Goal: Use online tool/utility: Utilize a website feature to perform a specific function

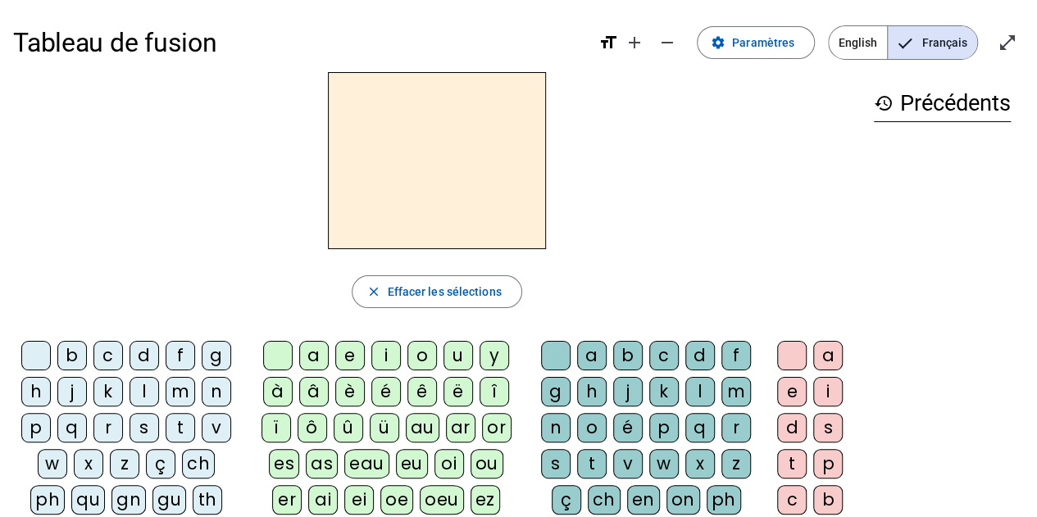
drag, startPoint x: 89, startPoint y: 493, endPoint x: 343, endPoint y: 363, distance: 285.3
click at [90, 492] on div "qu" at bounding box center [88, 500] width 34 height 30
click at [383, 359] on div "i" at bounding box center [386, 356] width 30 height 30
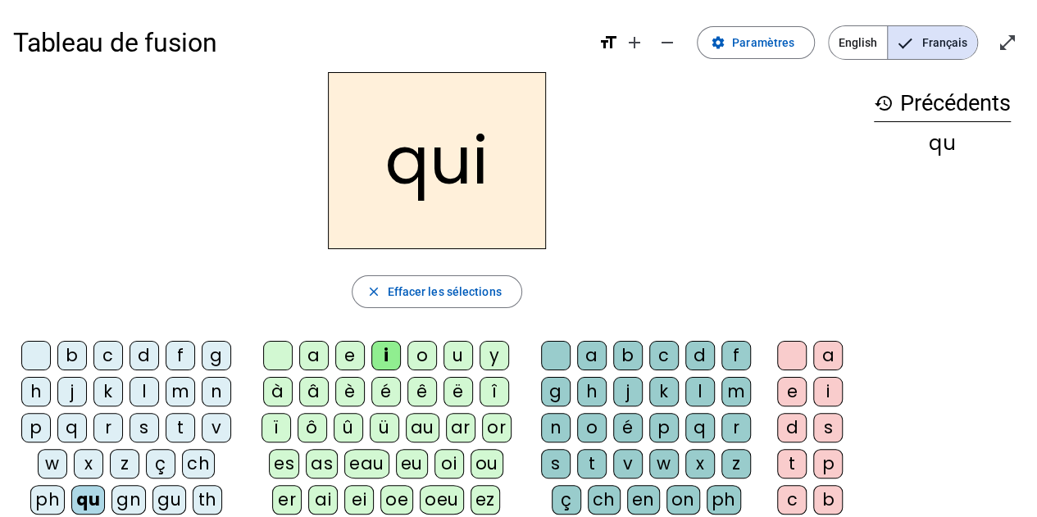
click at [139, 431] on div "s" at bounding box center [145, 428] width 30 height 30
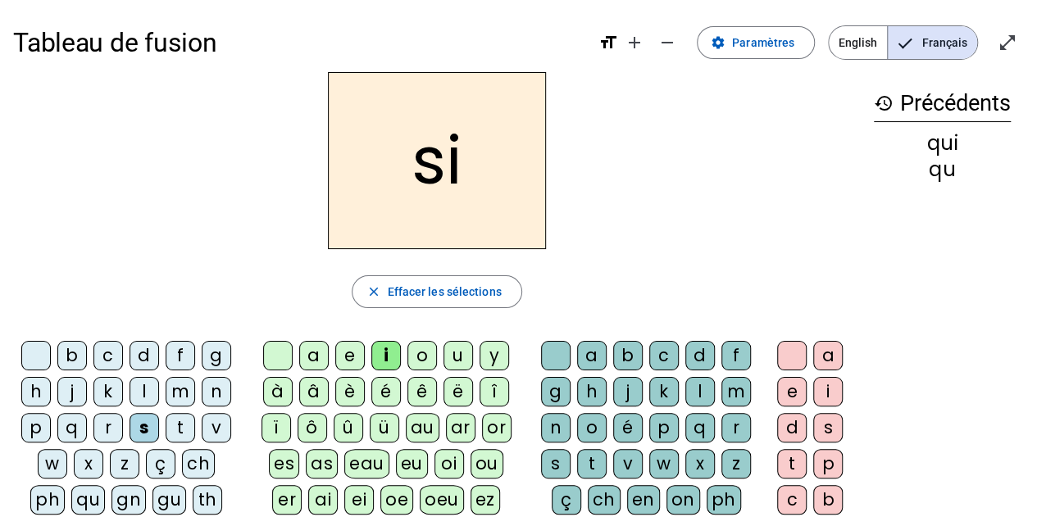
click at [221, 385] on div "n" at bounding box center [217, 392] width 30 height 30
click at [344, 355] on div "e" at bounding box center [350, 356] width 30 height 30
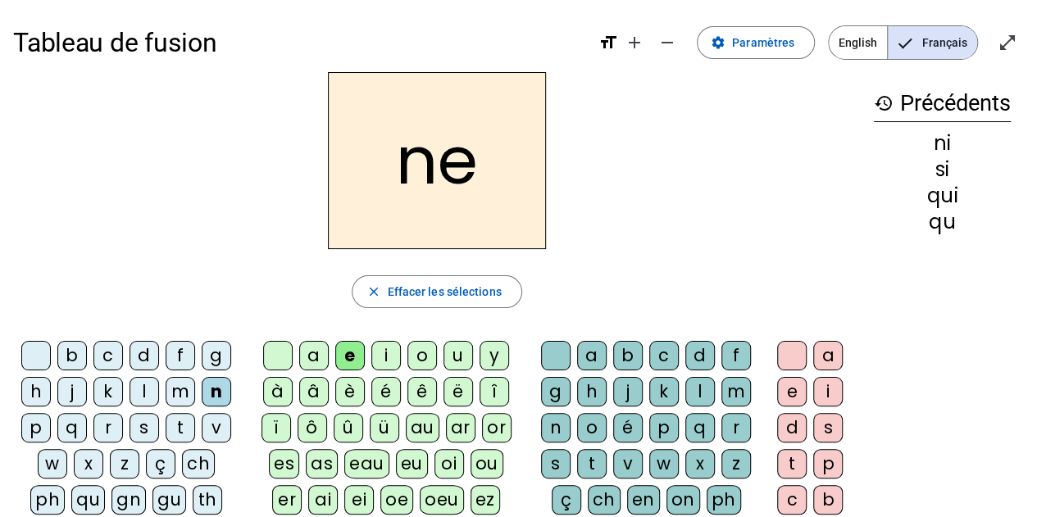
click at [142, 432] on div "s" at bounding box center [145, 428] width 30 height 30
click at [174, 423] on div "t" at bounding box center [181, 428] width 30 height 30
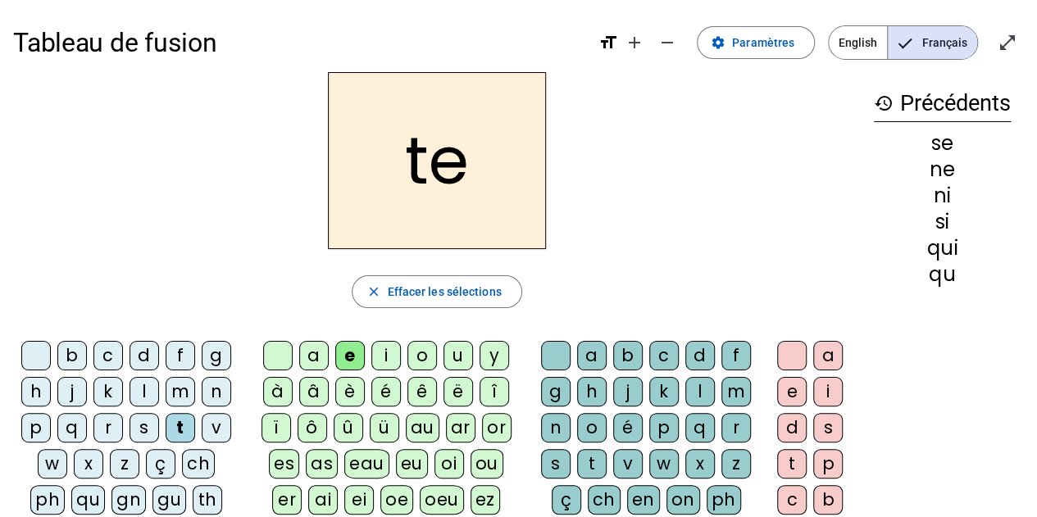
click at [139, 355] on div "d" at bounding box center [145, 356] width 30 height 30
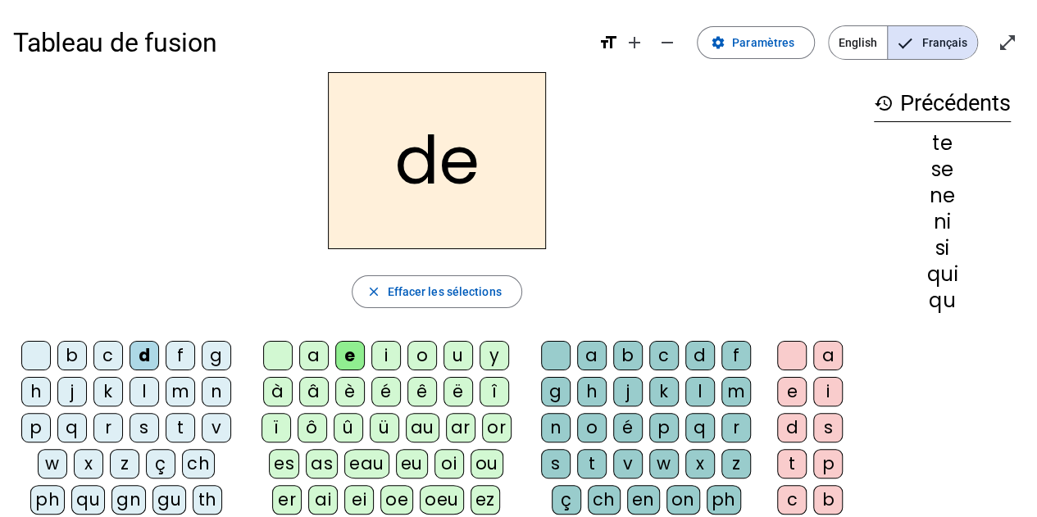
click at [456, 350] on div "u" at bounding box center [459, 356] width 30 height 30
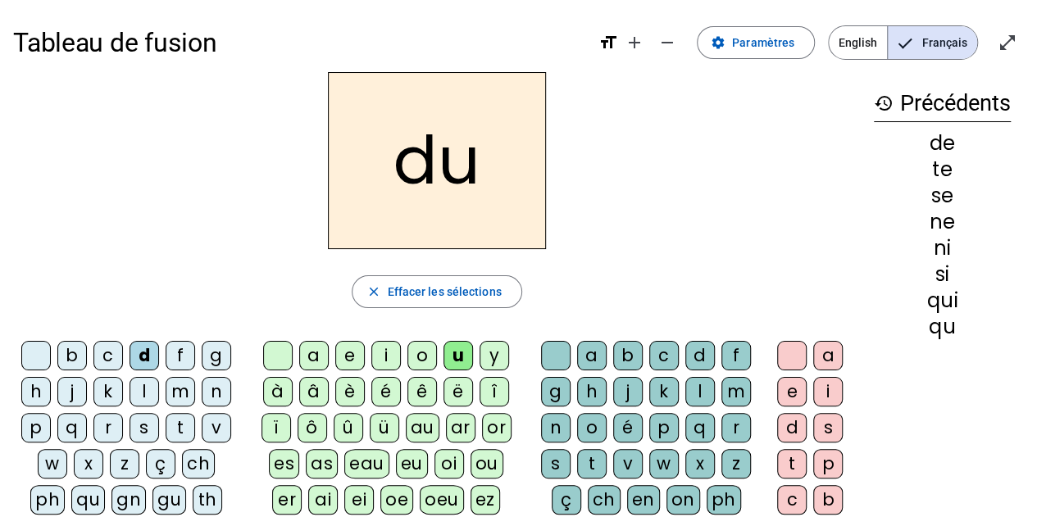
click at [144, 430] on div "s" at bounding box center [145, 428] width 30 height 30
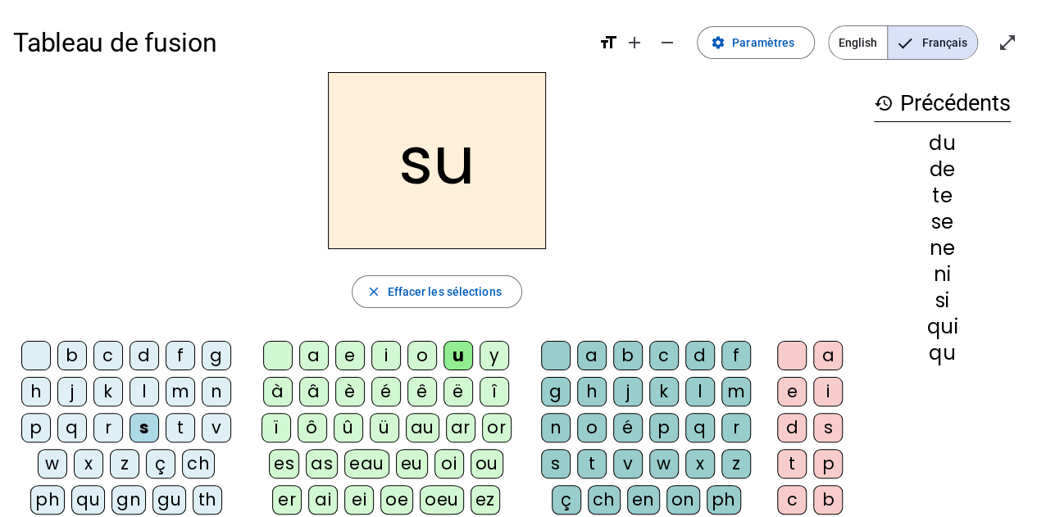
click at [147, 385] on div "l" at bounding box center [145, 392] width 30 height 30
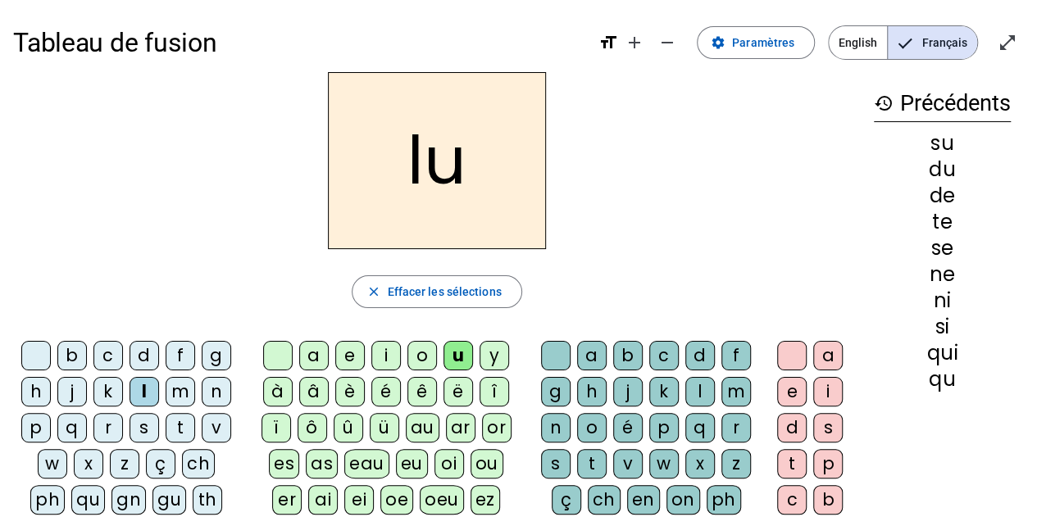
click at [186, 423] on div "t" at bounding box center [181, 428] width 30 height 30
click at [316, 353] on div "a" at bounding box center [314, 356] width 30 height 30
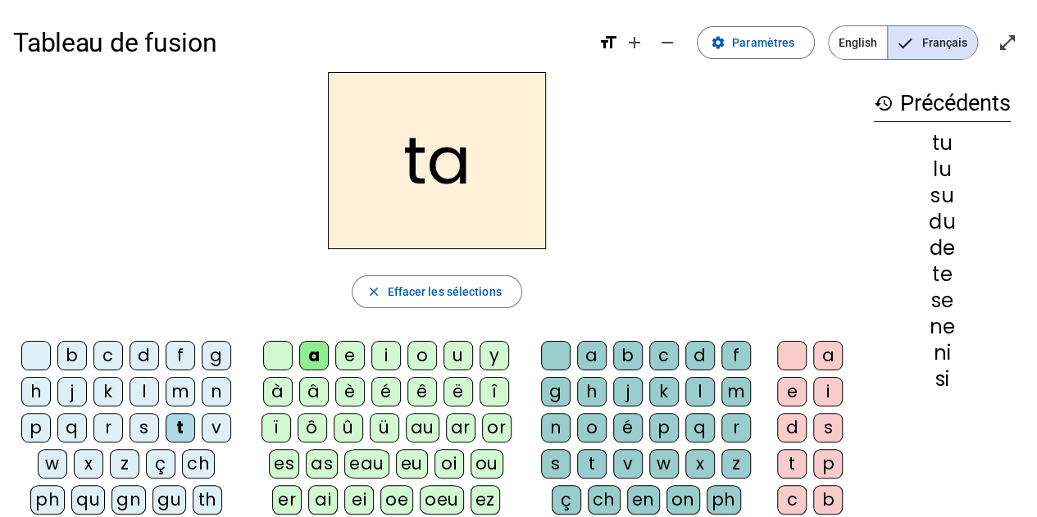
click at [141, 426] on div "s" at bounding box center [145, 428] width 30 height 30
click at [175, 421] on div "t" at bounding box center [181, 428] width 30 height 30
click at [180, 392] on div "m" at bounding box center [181, 392] width 30 height 30
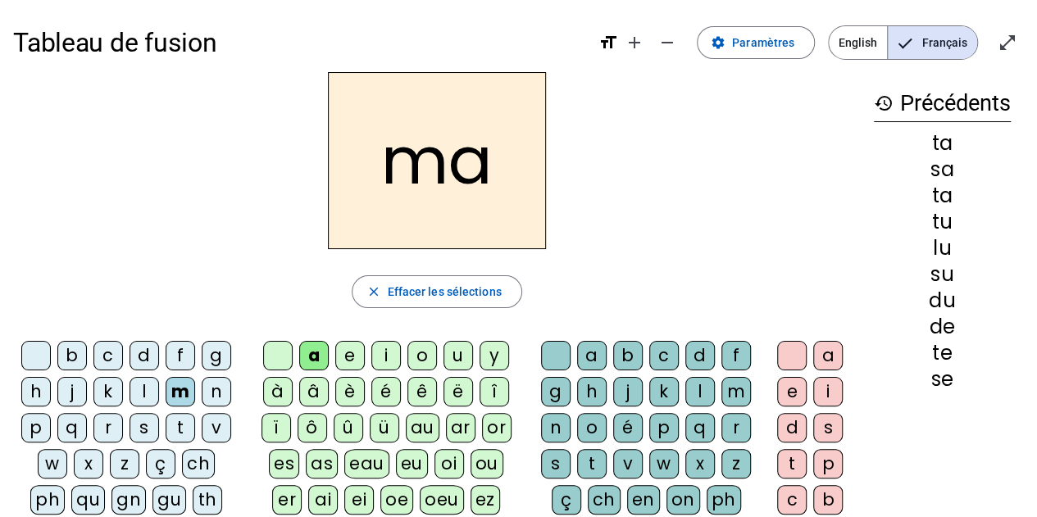
click at [358, 357] on div "e" at bounding box center [350, 356] width 30 height 30
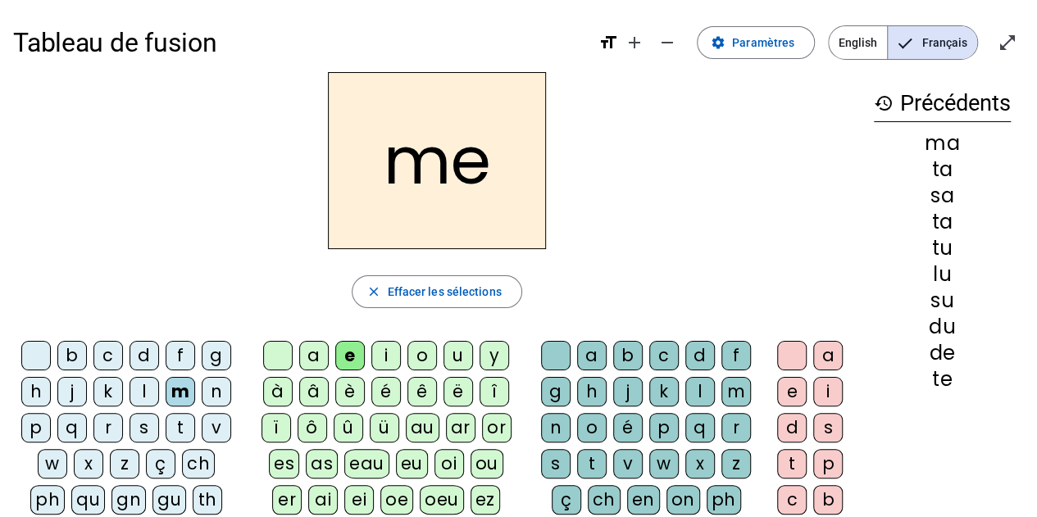
click at [139, 355] on div "d" at bounding box center [145, 356] width 30 height 30
